Goal: Navigation & Orientation: Find specific page/section

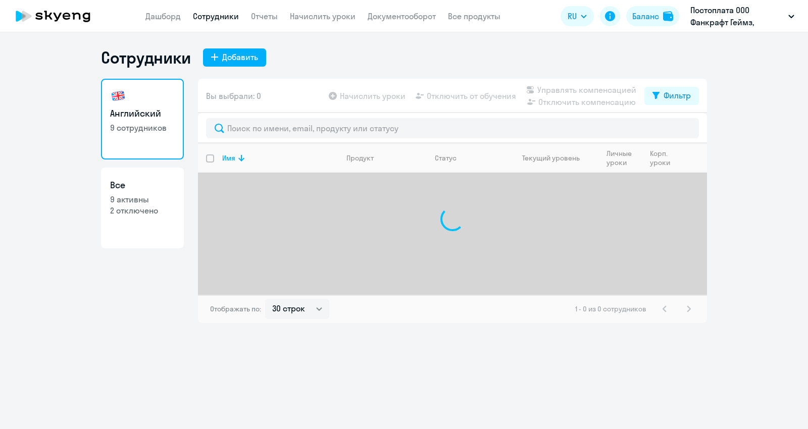
select select "30"
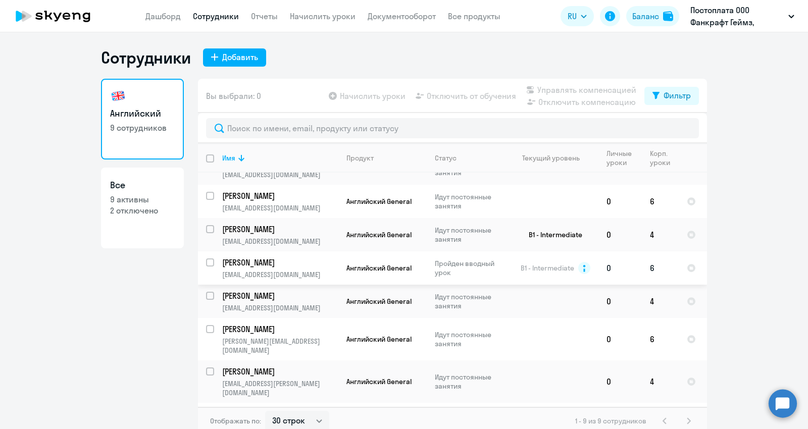
scroll to position [64, 0]
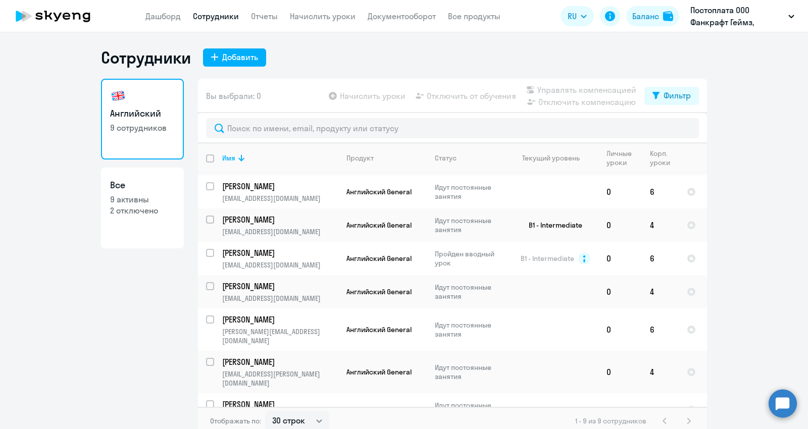
click at [213, 16] on link "Сотрудники" at bounding box center [216, 16] width 46 height 10
click at [274, 14] on link "Отчеты" at bounding box center [264, 16] width 27 height 10
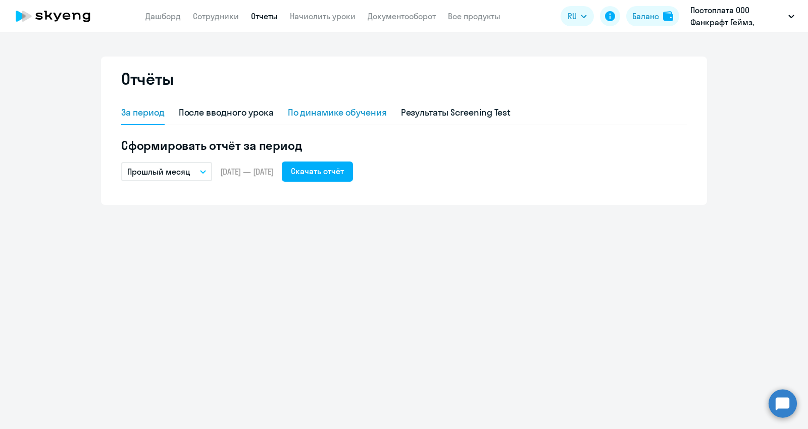
click at [333, 109] on div "По динамике обучения" at bounding box center [337, 112] width 99 height 13
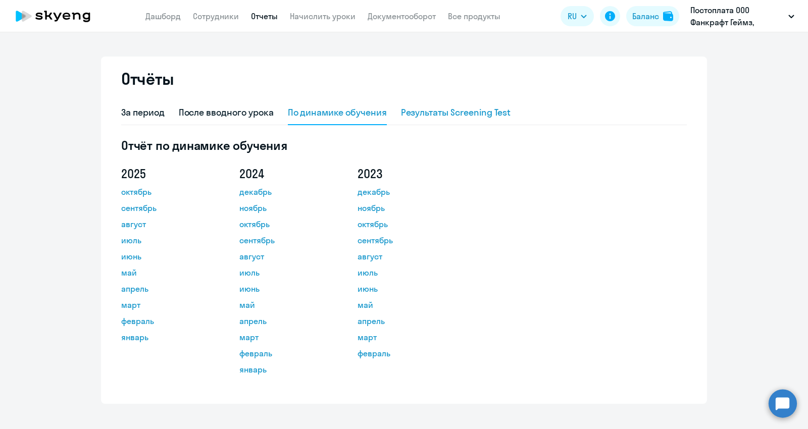
click at [446, 112] on div "Результаты Screening Test" at bounding box center [456, 112] width 110 height 13
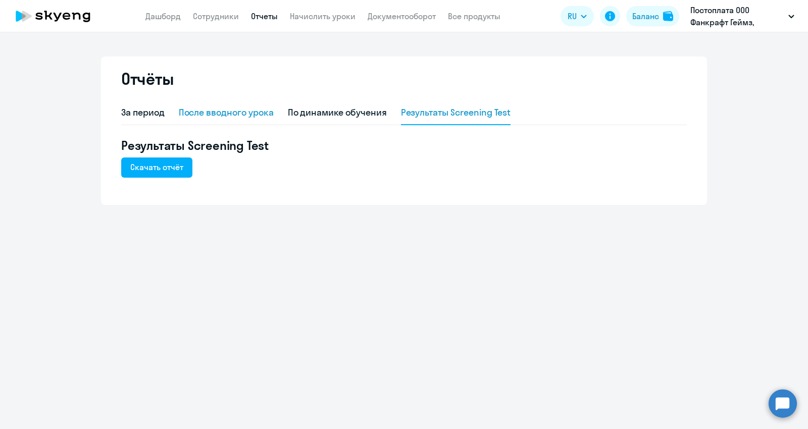
click at [224, 118] on div "После вводного урока" at bounding box center [226, 112] width 95 height 13
select select "10"
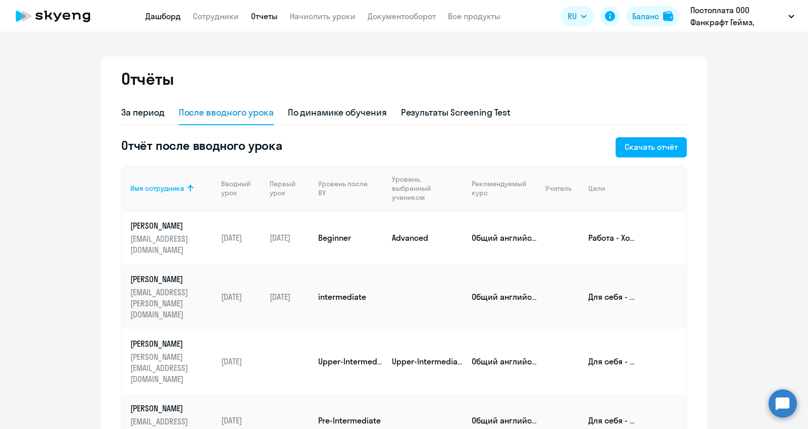
click at [165, 20] on link "Дашборд" at bounding box center [163, 16] width 35 height 10
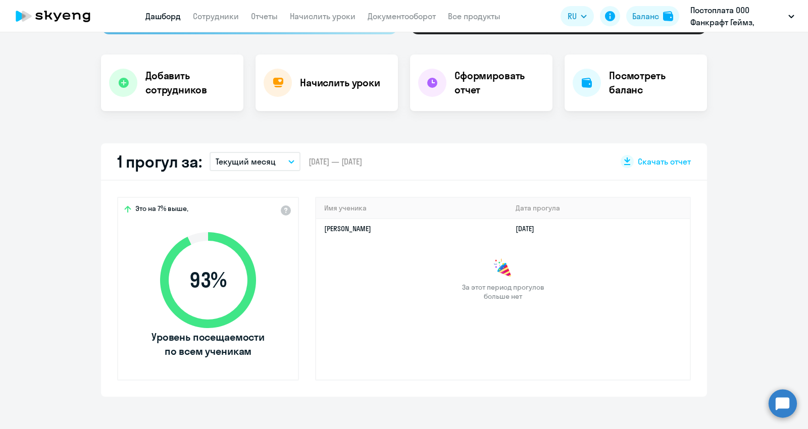
select select "30"
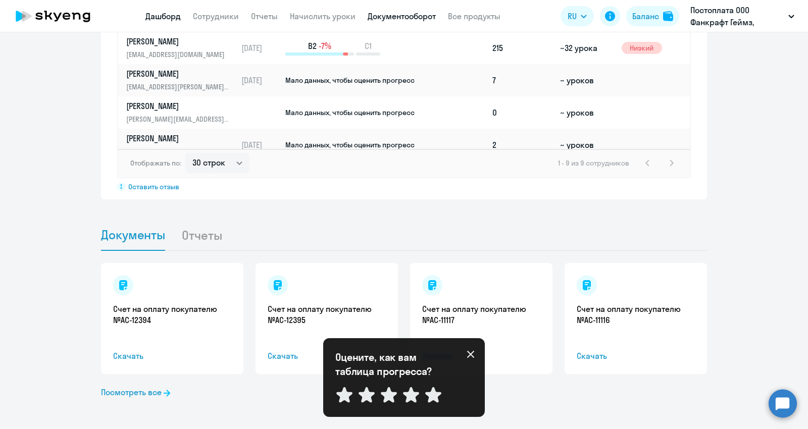
click at [400, 19] on link "Документооборот" at bounding box center [402, 16] width 68 height 10
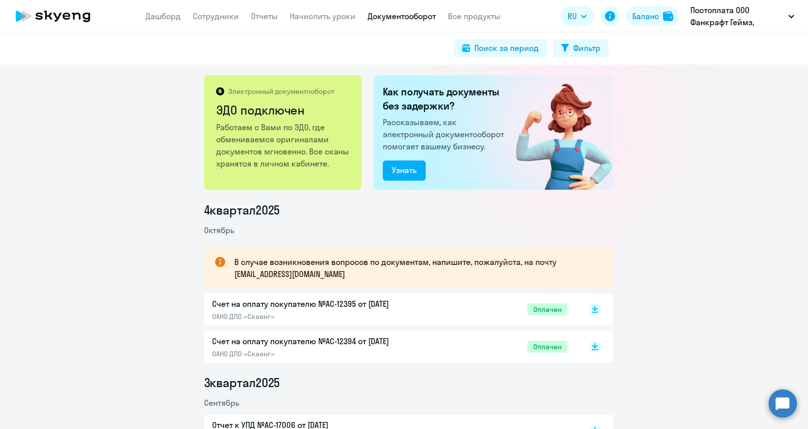
scroll to position [2, 0]
